Goal: Task Accomplishment & Management: Complete application form

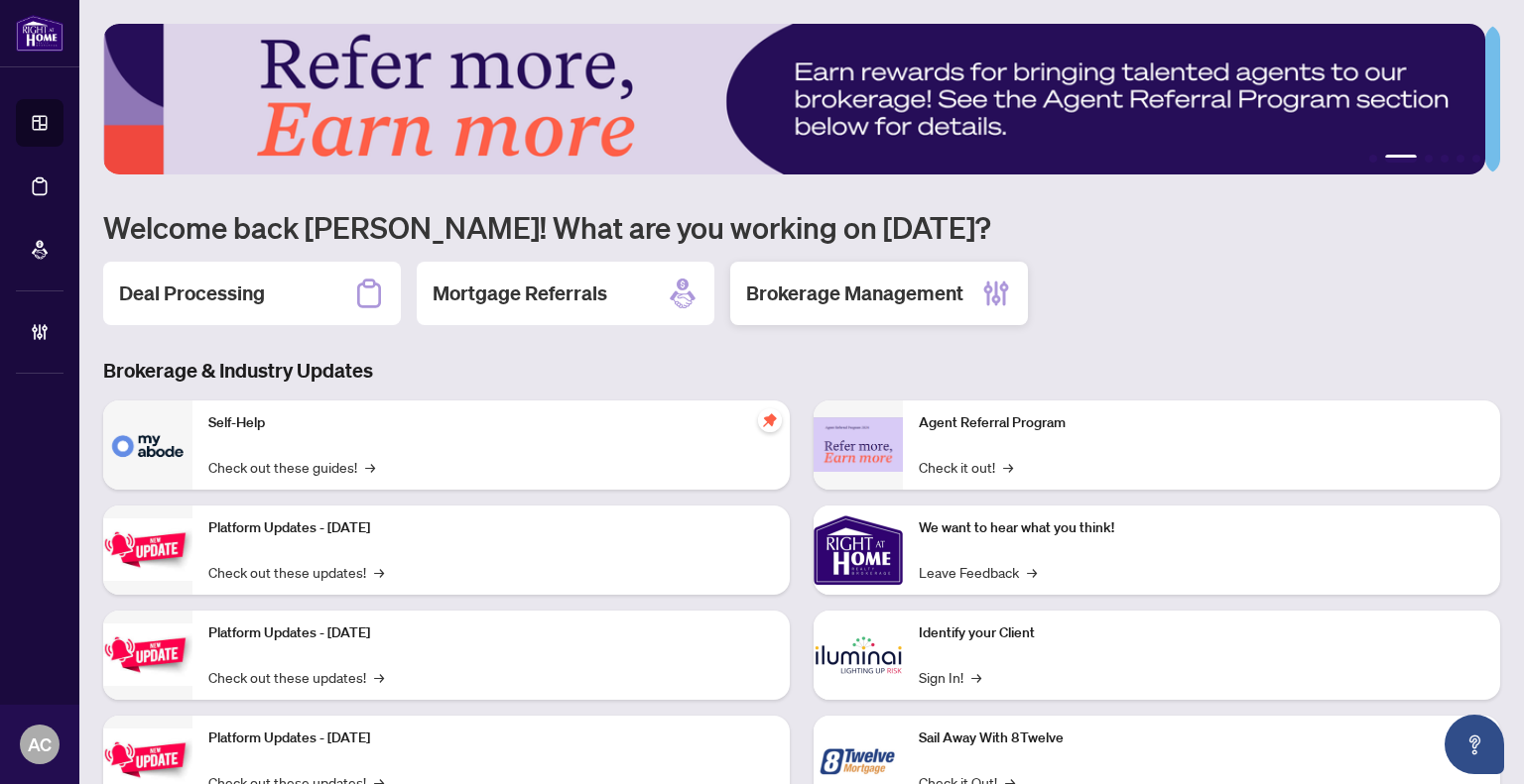
click at [817, 305] on div "Brokerage Management" at bounding box center [879, 293] width 297 height 64
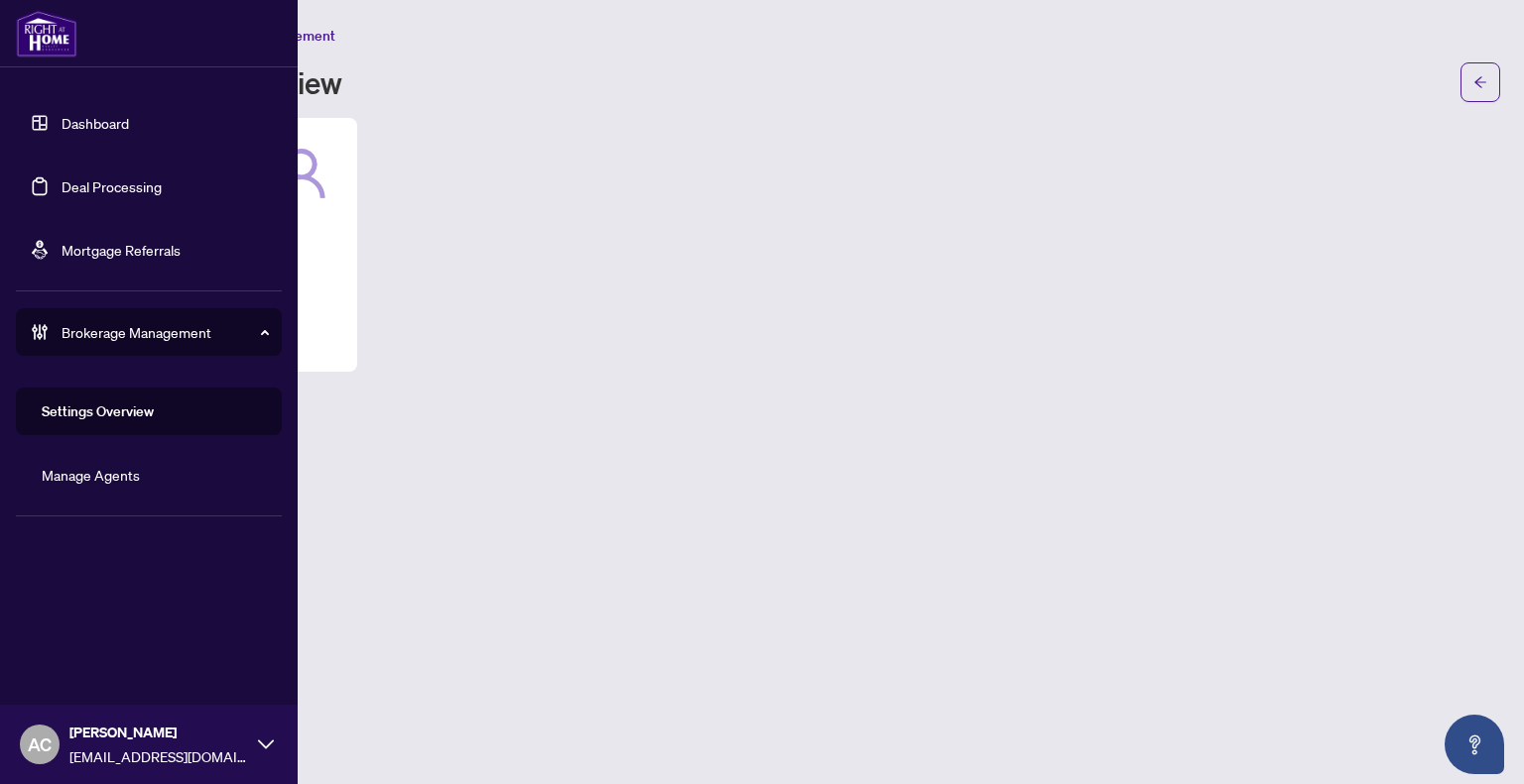
click at [103, 132] on link "Dashboard" at bounding box center [96, 123] width 68 height 18
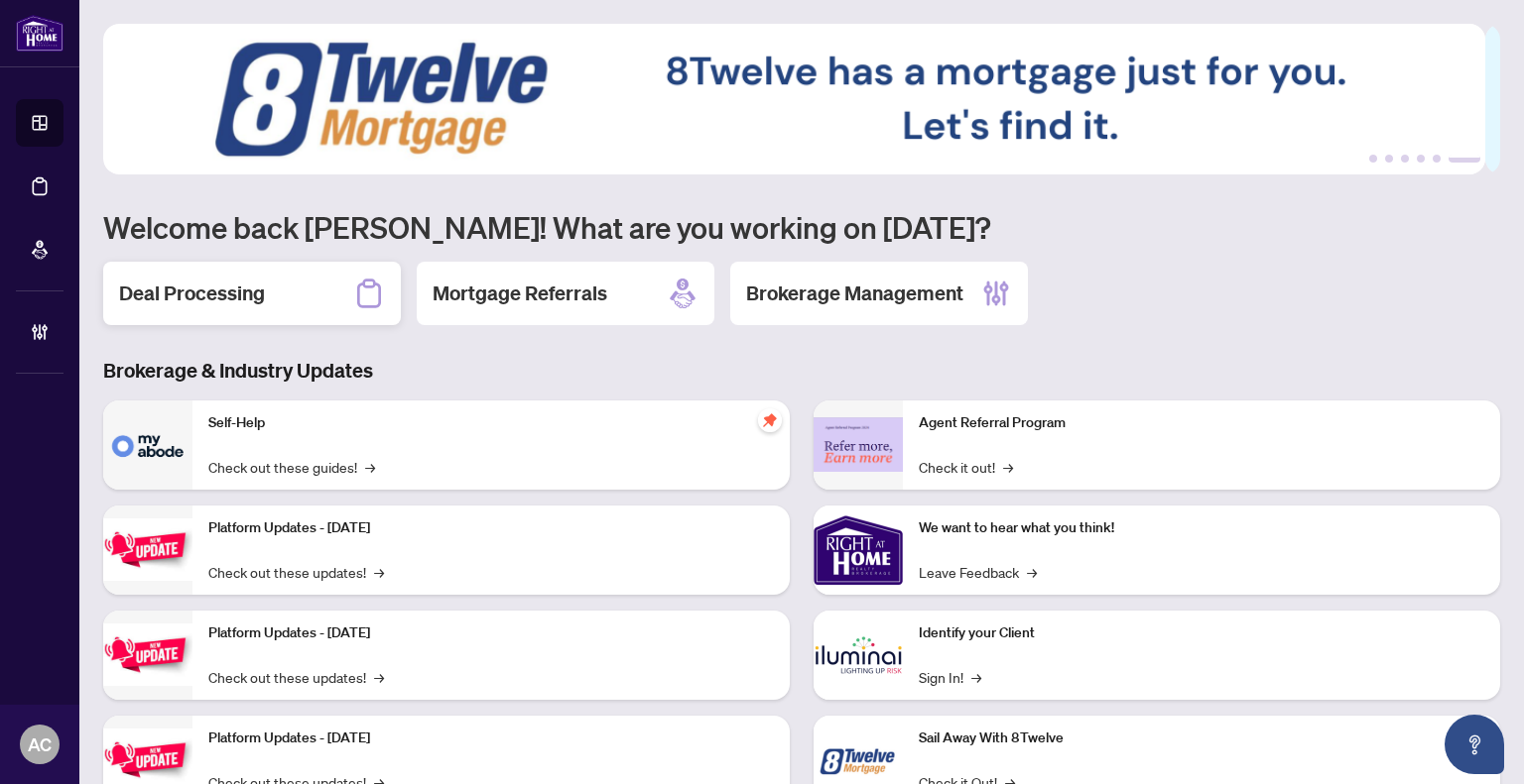
click at [194, 304] on h2 "Deal Processing" at bounding box center [192, 293] width 146 height 28
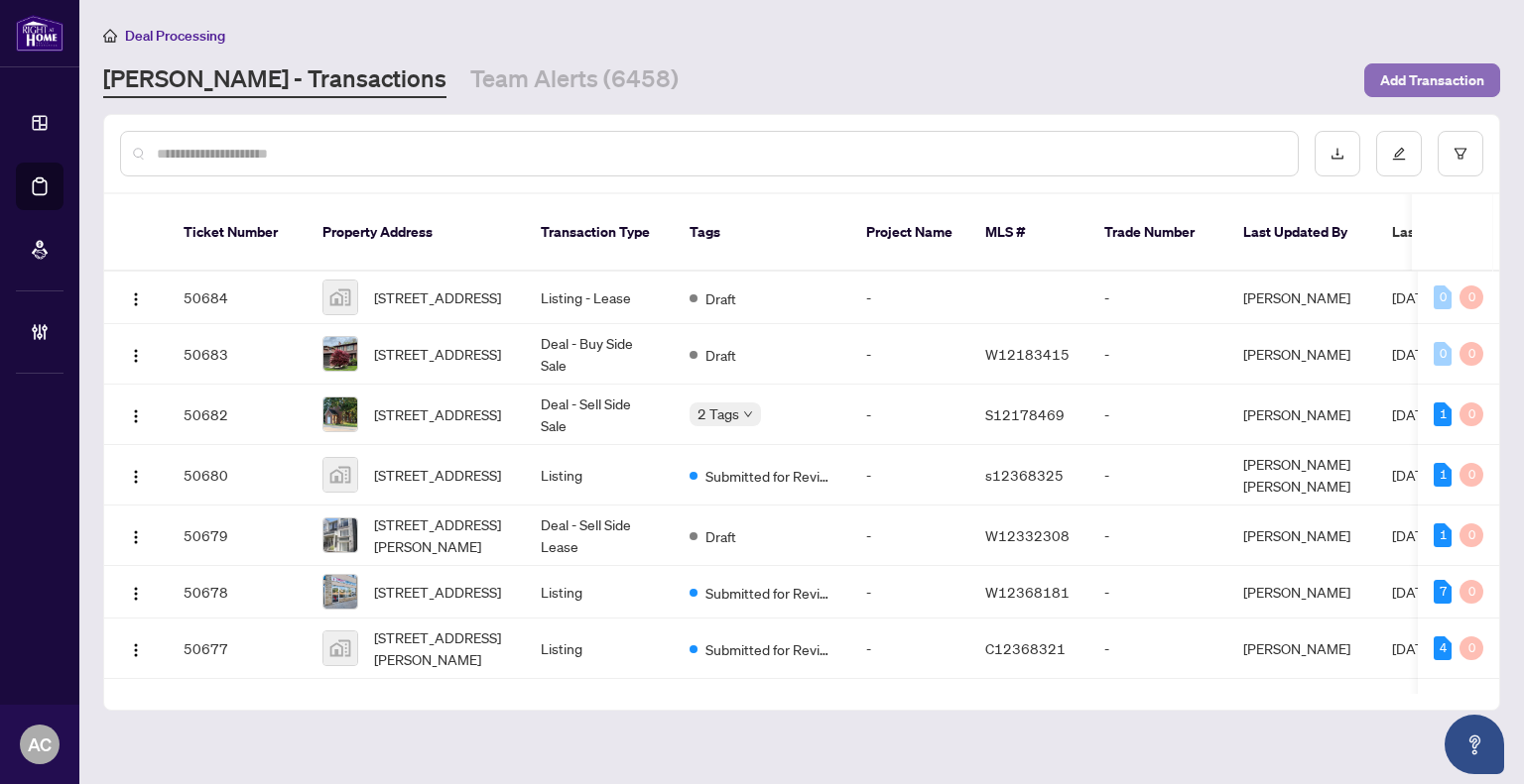
click at [1438, 76] on span "Add Transaction" at bounding box center [1432, 81] width 104 height 32
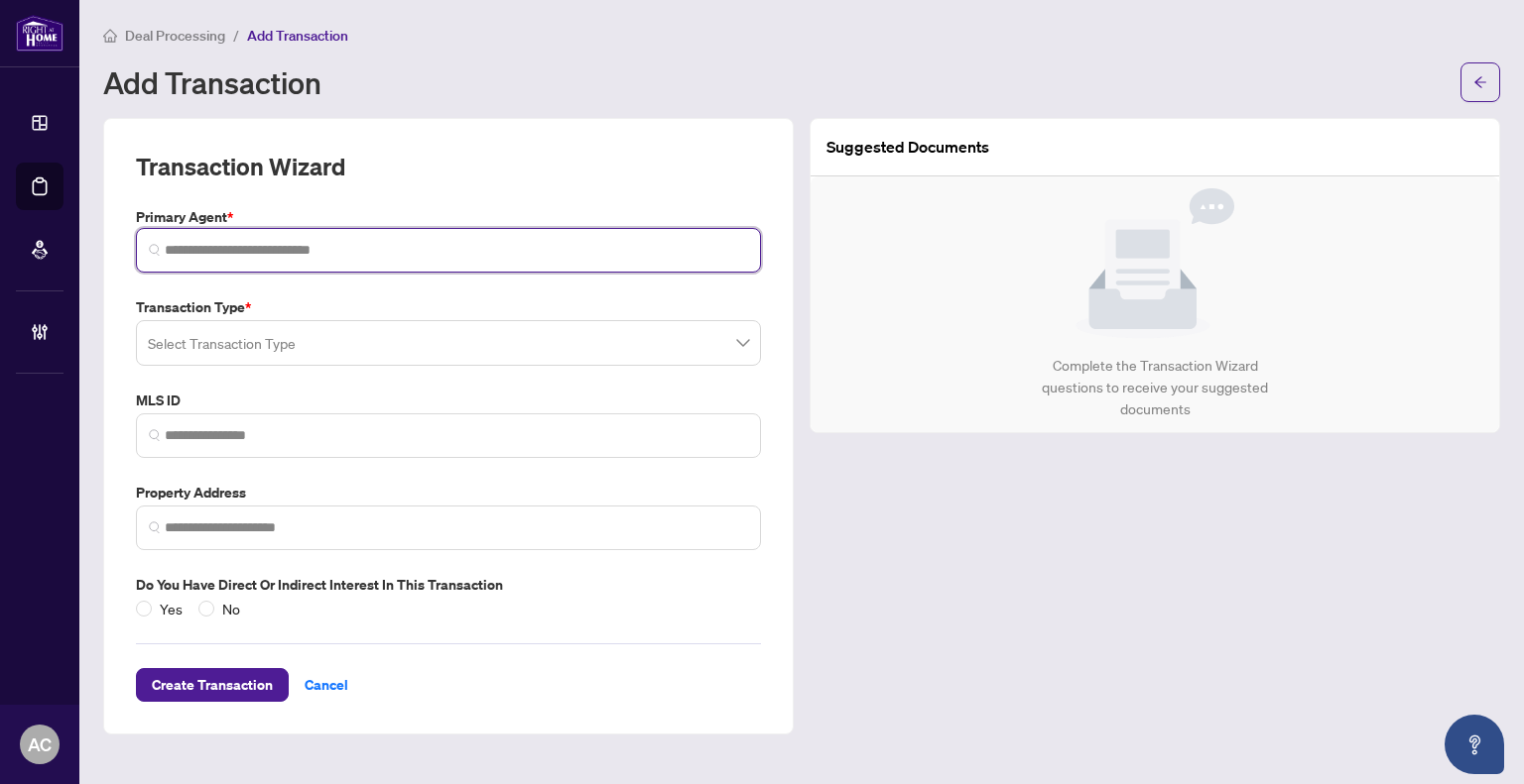
click at [266, 245] on input "search" at bounding box center [456, 250] width 584 height 21
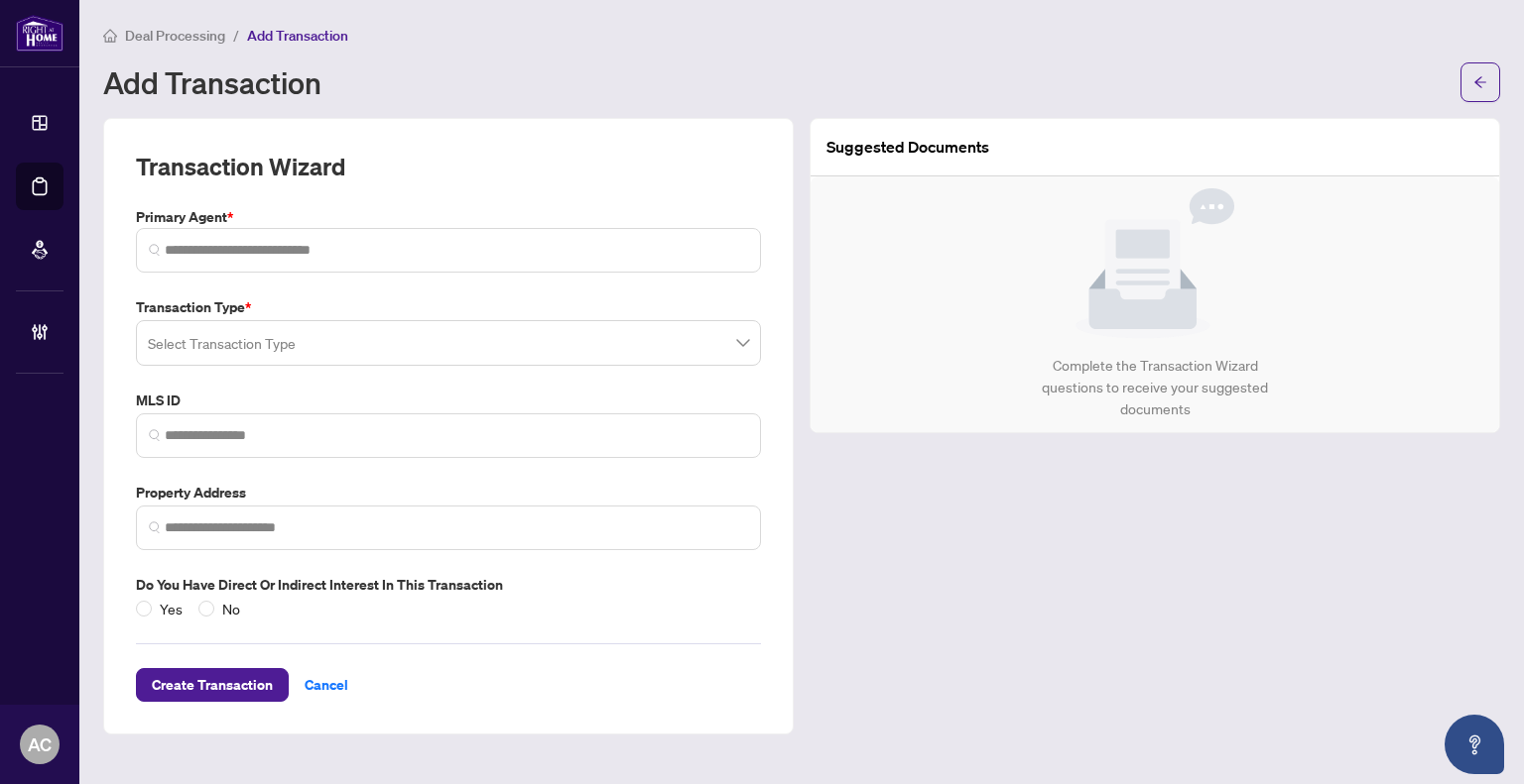
click at [211, 336] on div "Transaction Type * Select Transaction Type" at bounding box center [448, 331] width 641 height 70
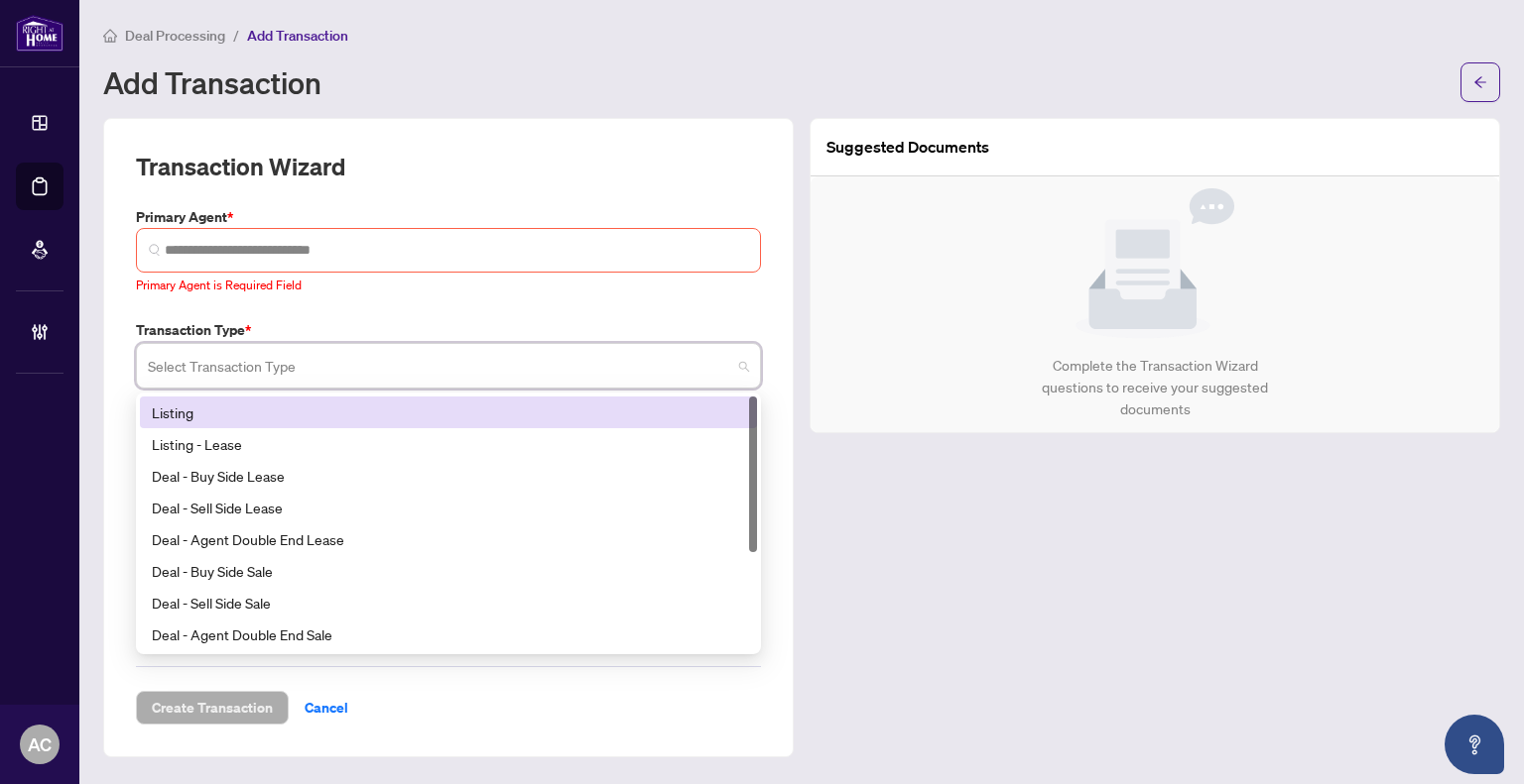
click at [187, 397] on div "Listing" at bounding box center [448, 413] width 617 height 32
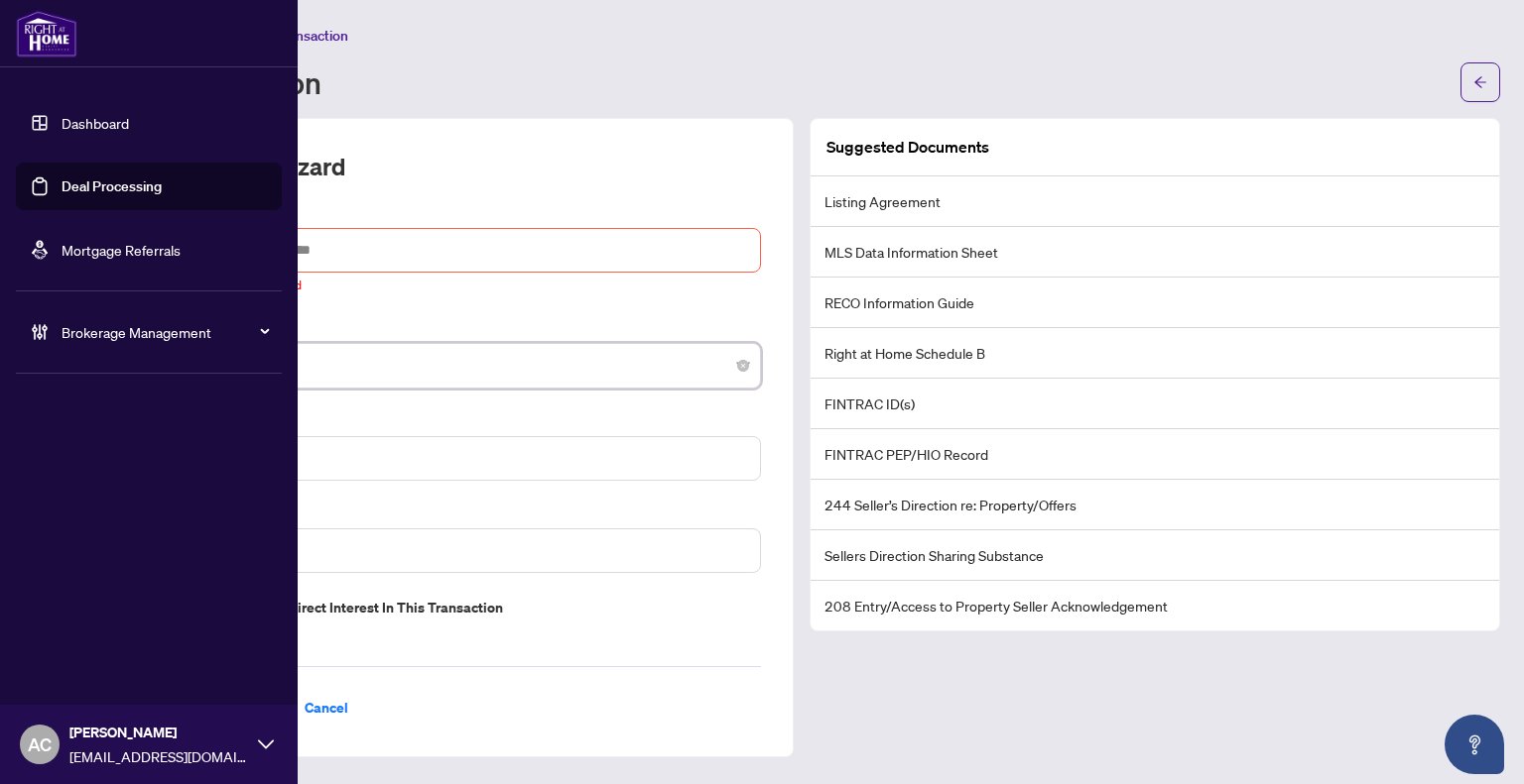
click at [76, 130] on link "Dashboard" at bounding box center [96, 123] width 68 height 18
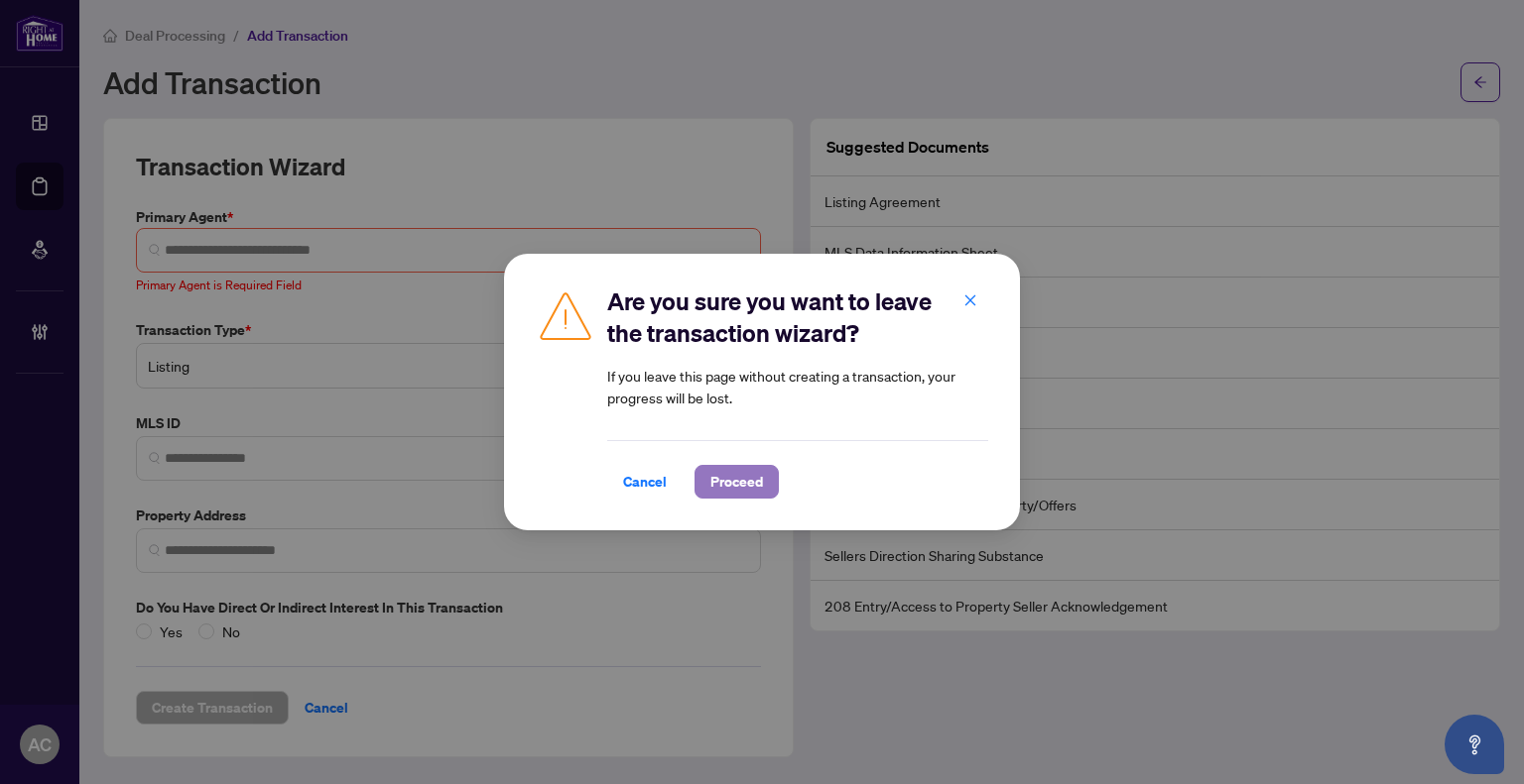
click at [727, 479] on span "Proceed" at bounding box center [737, 482] width 53 height 32
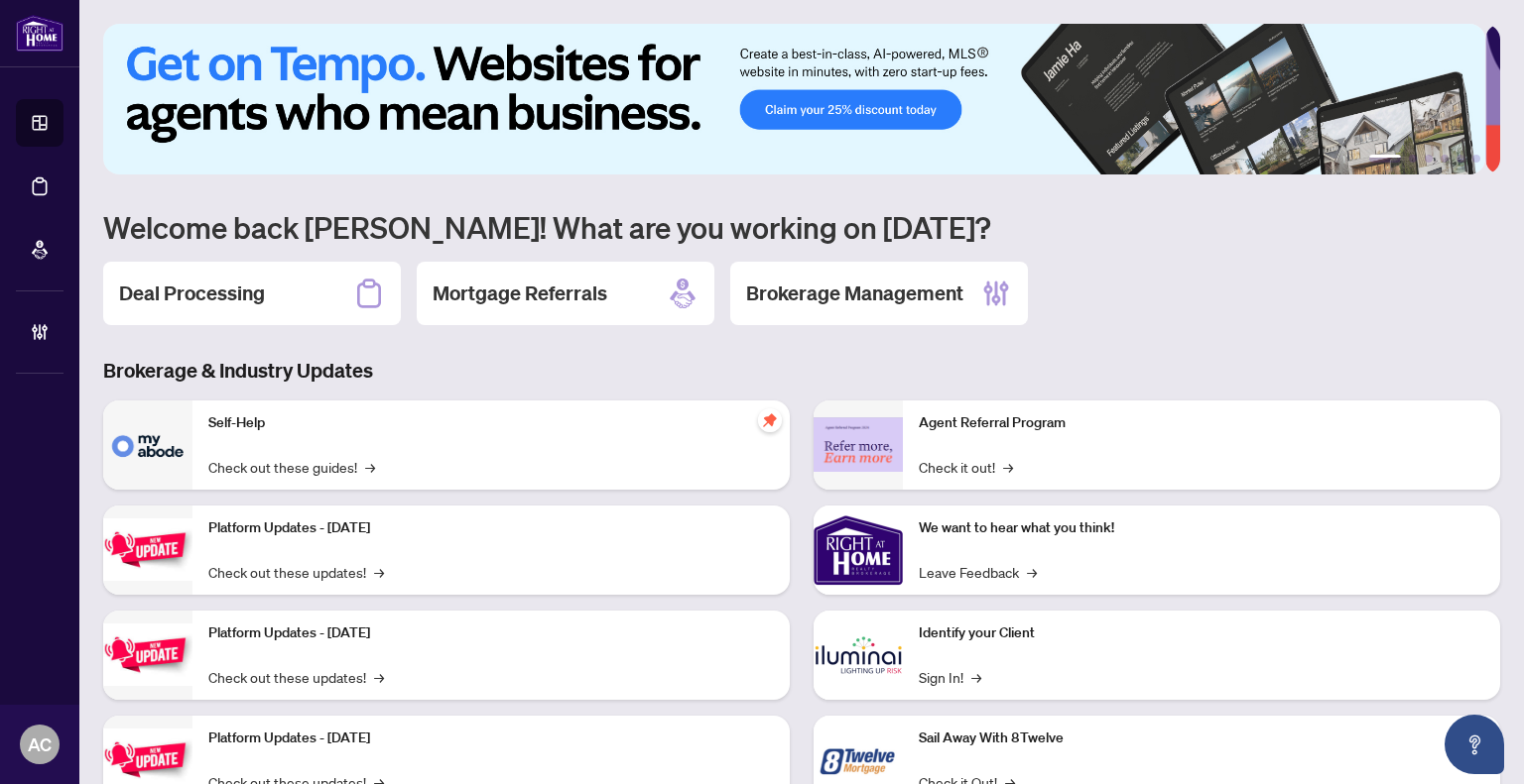
click at [1197, 319] on div "Deal Processing Mortgage Referrals Brokerage Management" at bounding box center [801, 293] width 1397 height 64
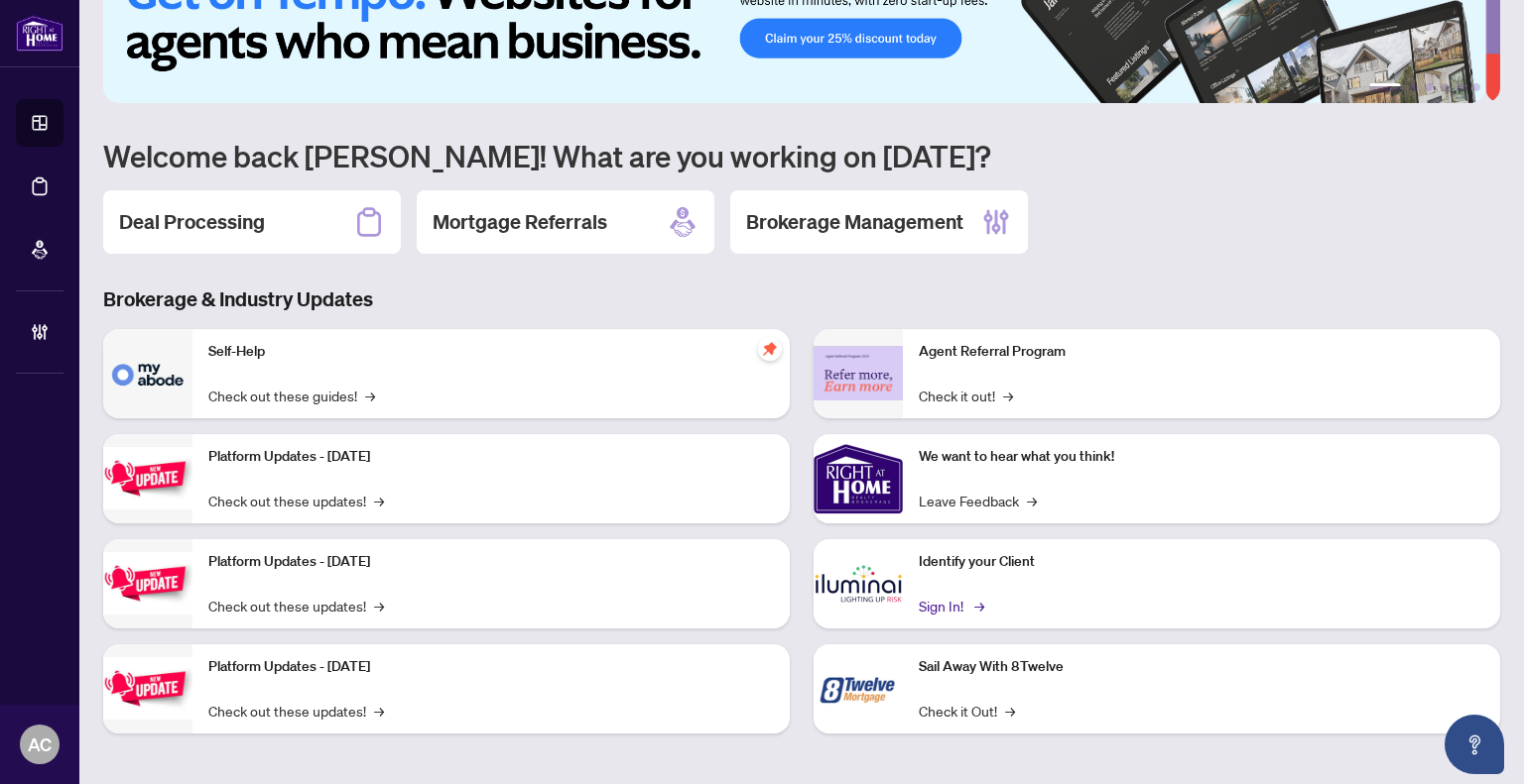
click at [947, 599] on link "Sign In! →" at bounding box center [950, 606] width 63 height 22
